Goal: Information Seeking & Learning: Find specific fact

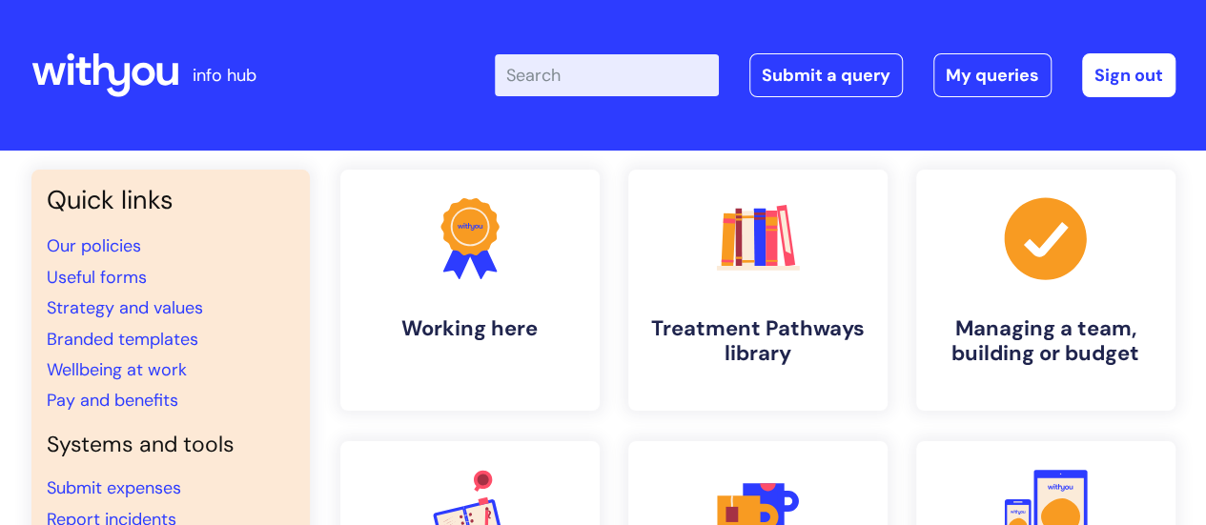
click at [610, 71] on input "Enter your search term here..." at bounding box center [607, 75] width 224 height 42
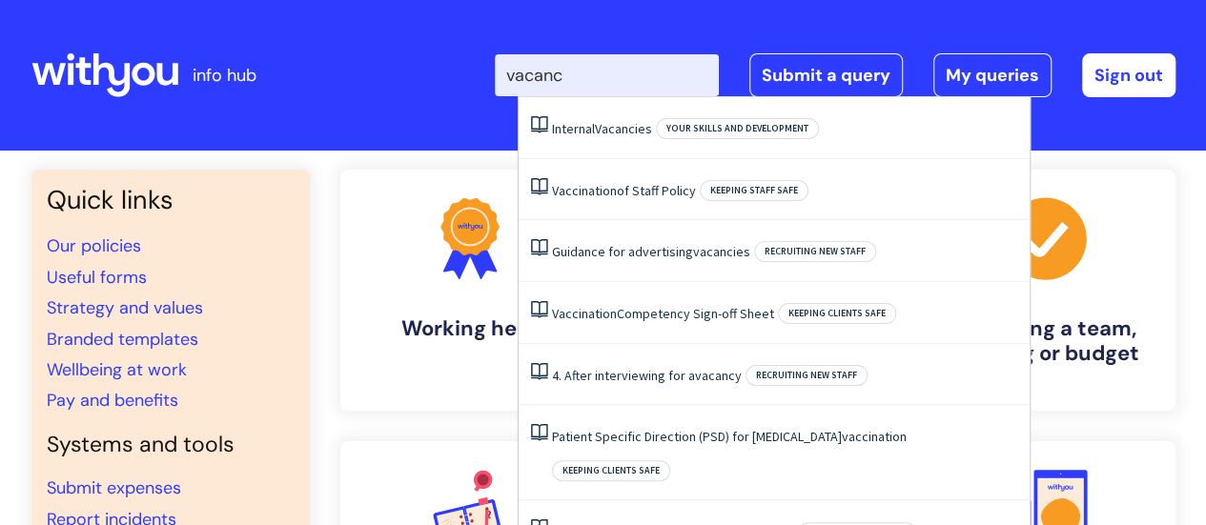
type input "vacanci"
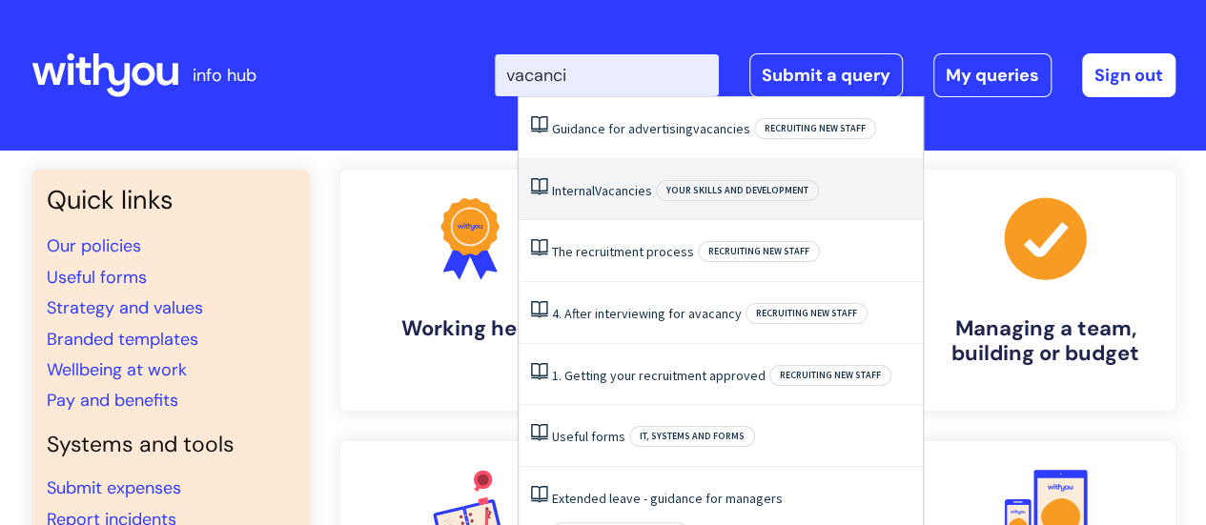
click at [595, 198] on link "Internal Vacancies" at bounding box center [602, 190] width 100 height 17
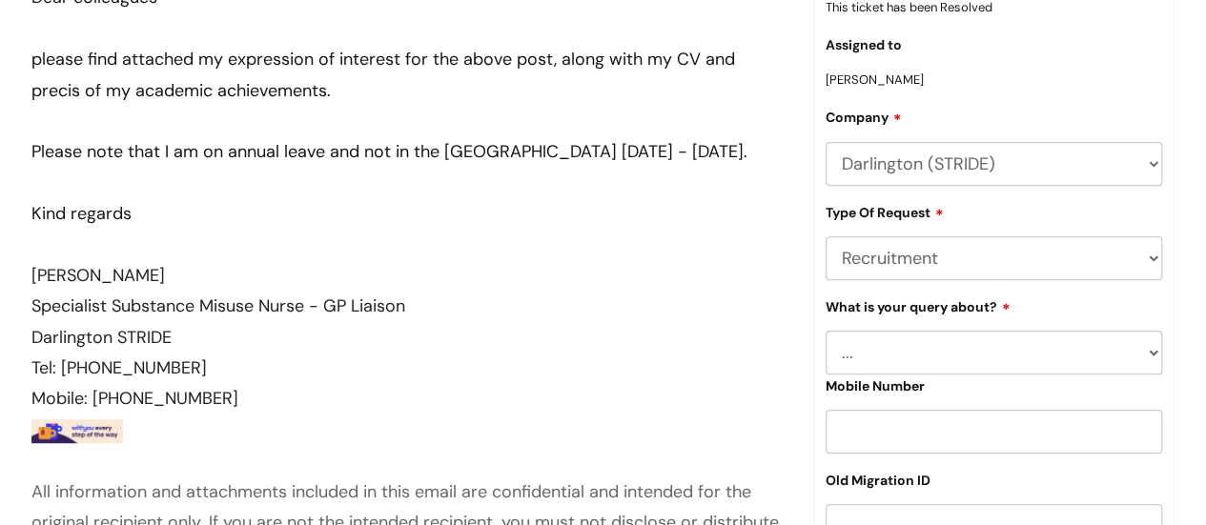
scroll to position [131, 0]
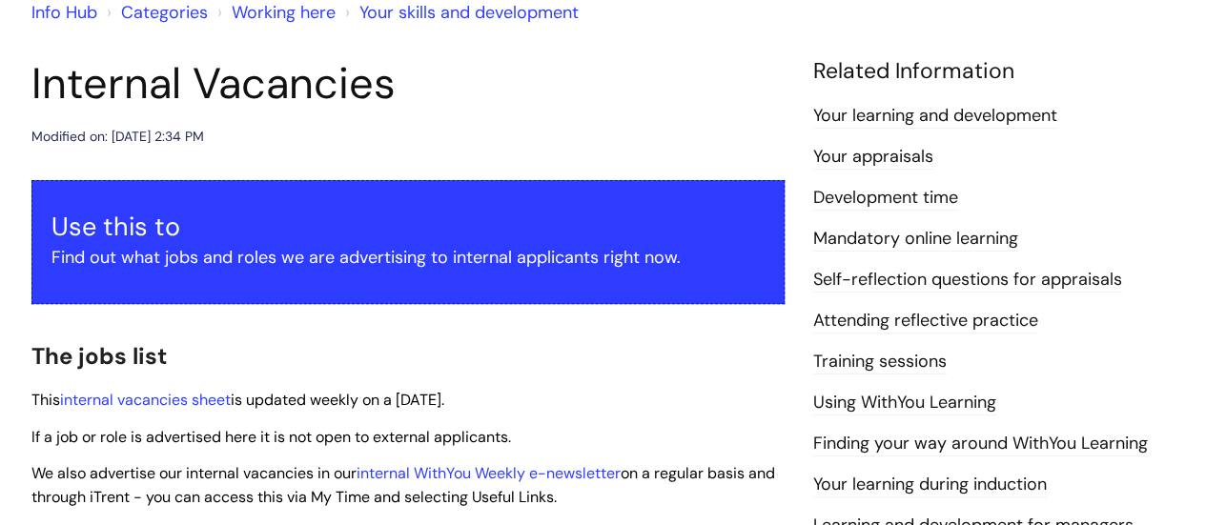
scroll to position [286, 0]
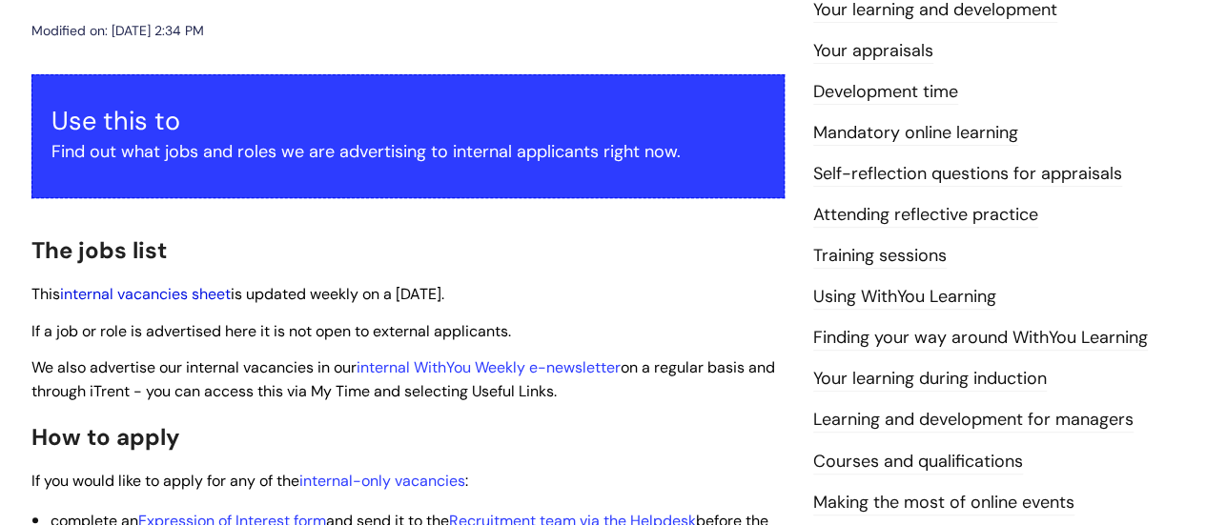
click at [166, 291] on link "internal vacancies sheet" at bounding box center [145, 294] width 171 height 20
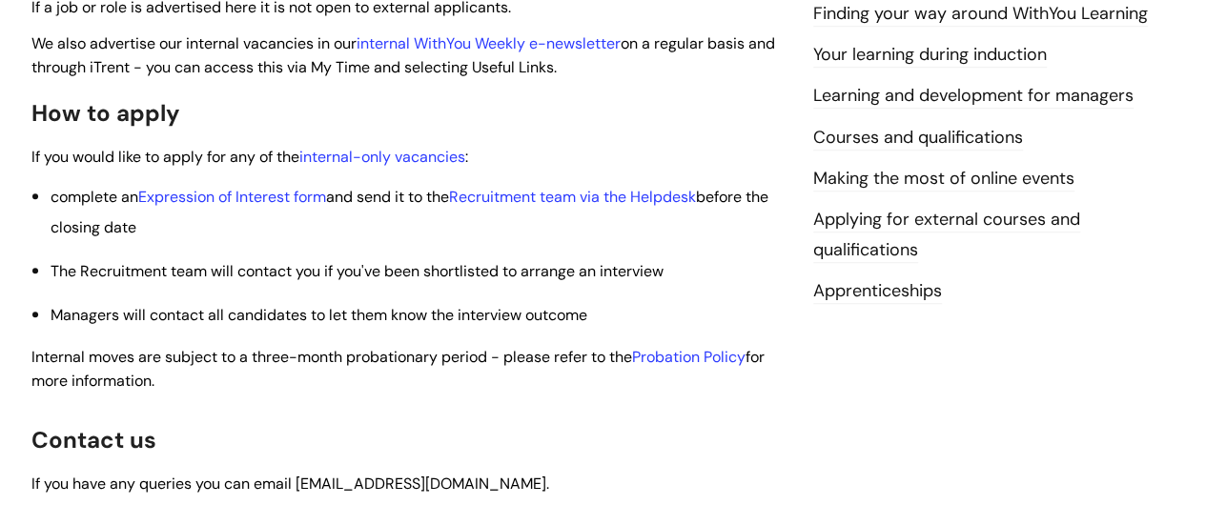
scroll to position [669, 0]
